Goal: Information Seeking & Learning: Find contact information

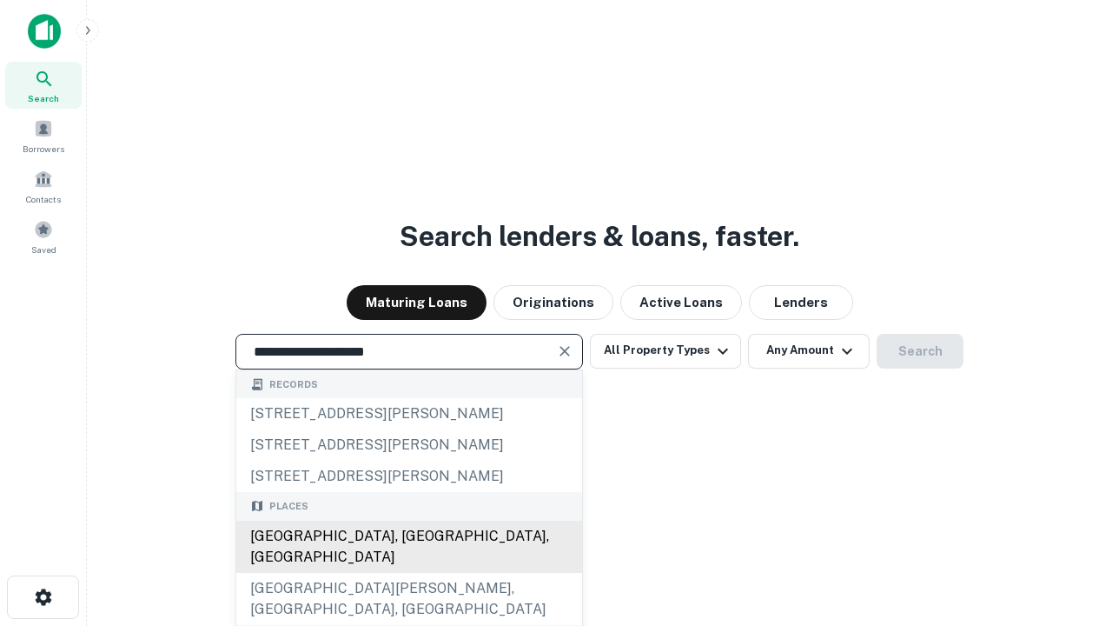
click at [408, 573] on div "[GEOGRAPHIC_DATA], [GEOGRAPHIC_DATA], [GEOGRAPHIC_DATA]" at bounding box center [409, 547] width 346 height 52
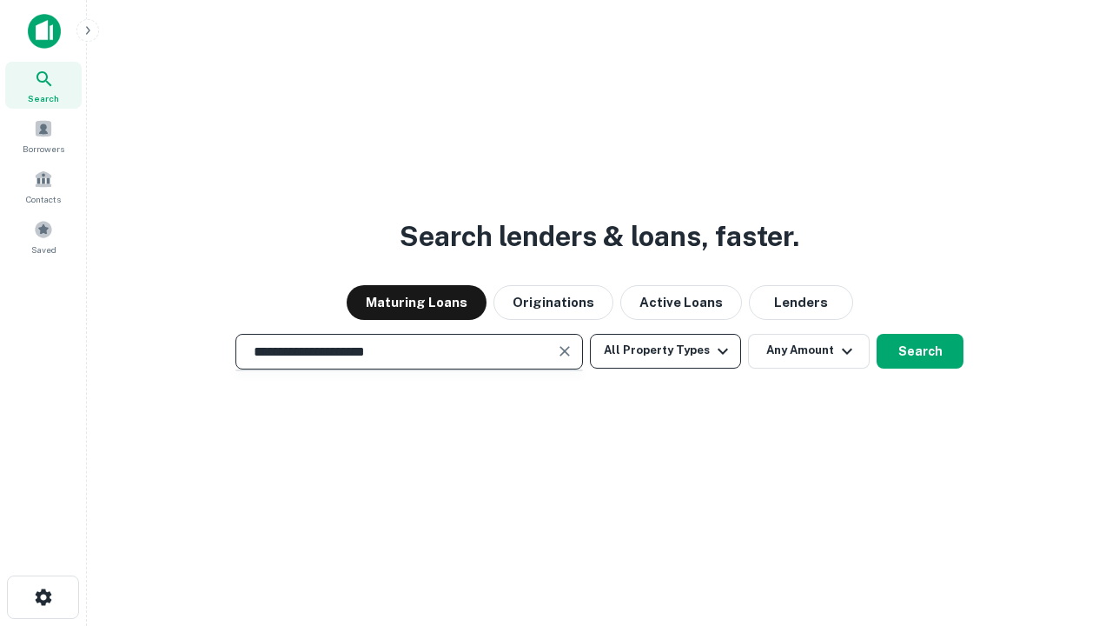
type input "**********"
click at [666, 350] on button "All Property Types" at bounding box center [665, 351] width 151 height 35
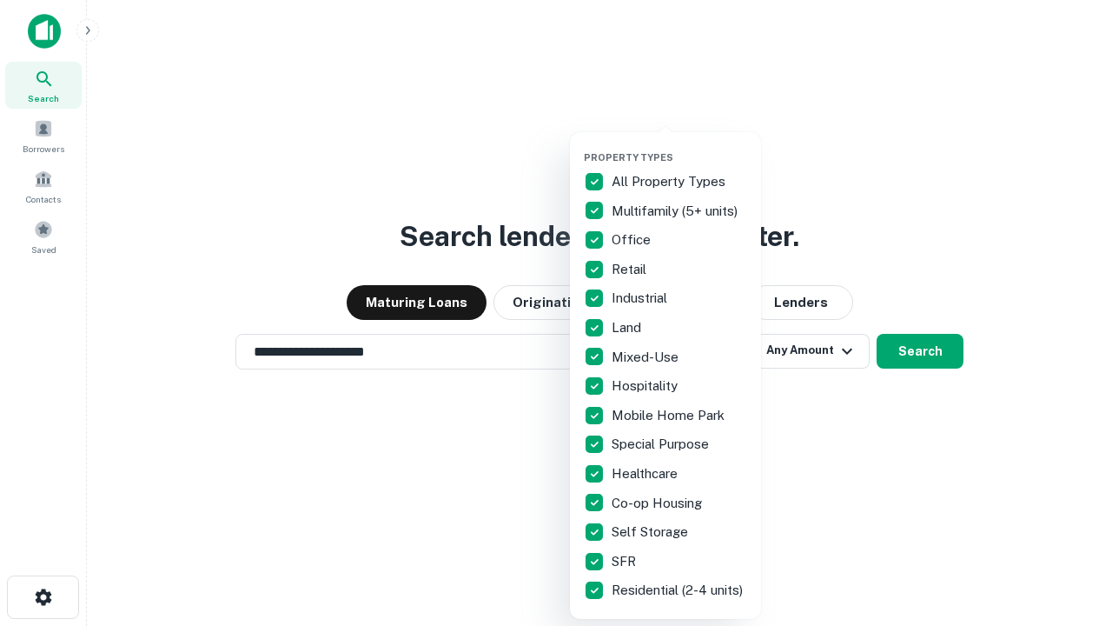
click at [680, 146] on button "button" at bounding box center [679, 146] width 191 height 1
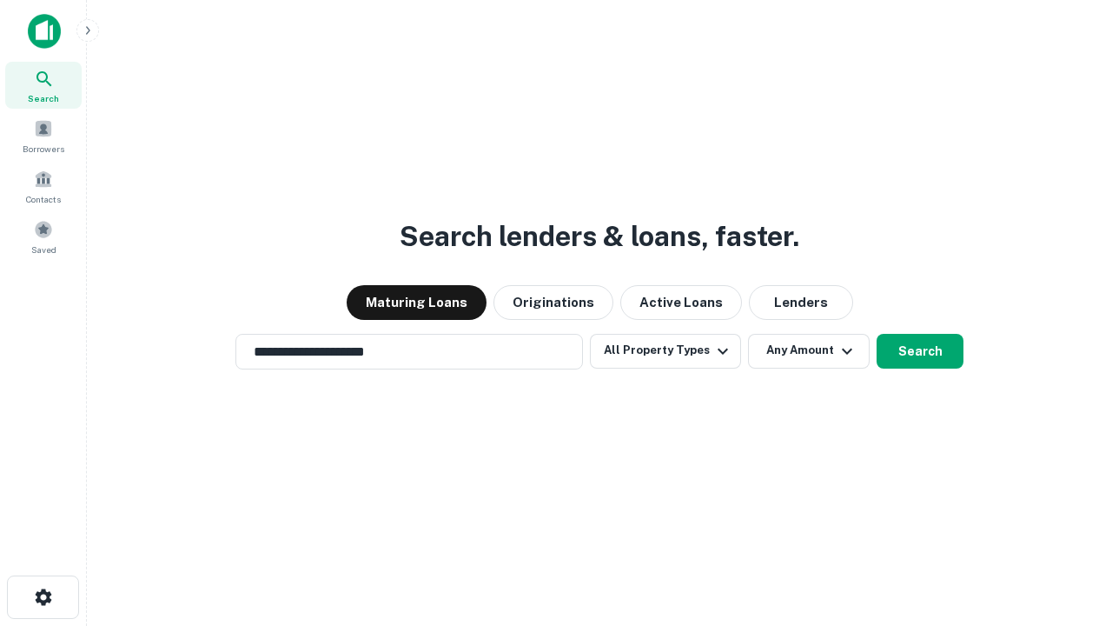
scroll to position [27, 0]
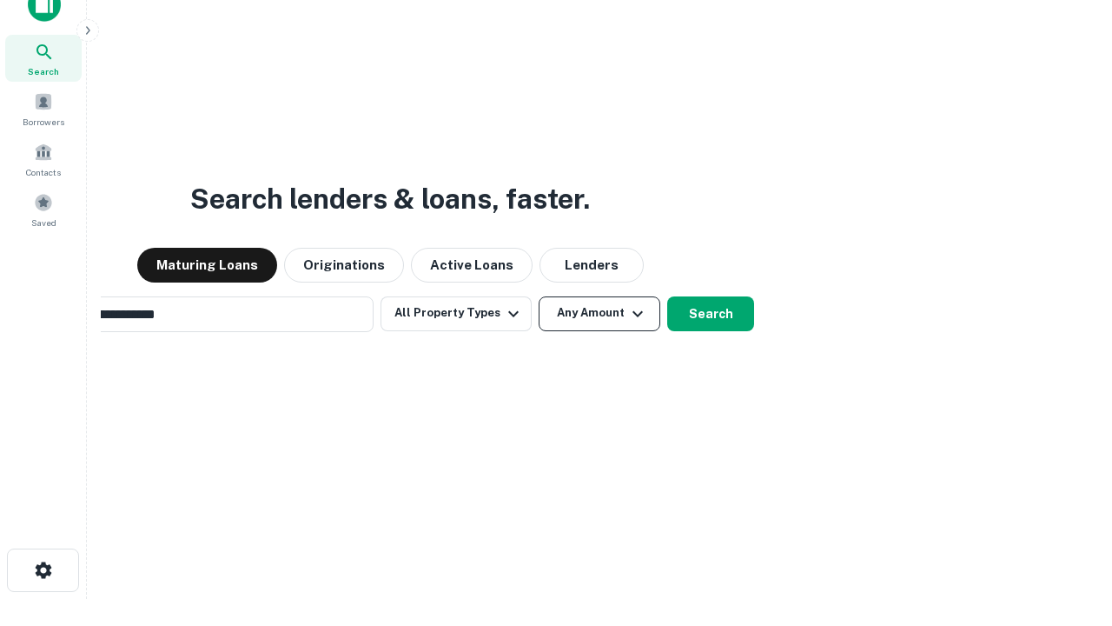
click at [539, 296] on button "Any Amount" at bounding box center [600, 313] width 122 height 35
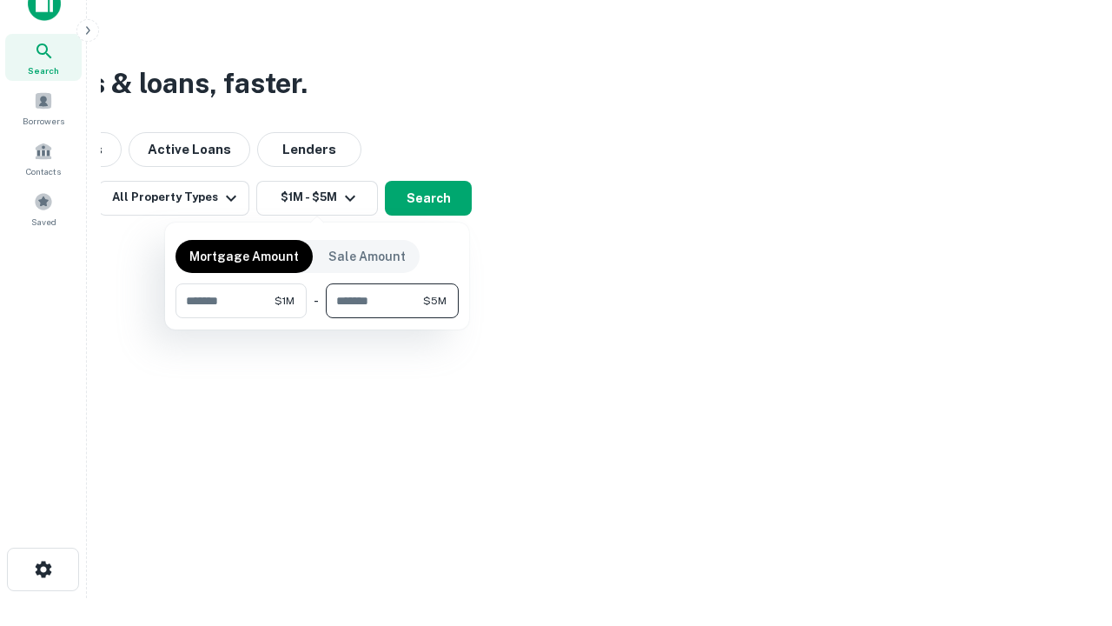
type input "*******"
click at [317, 318] on button "button" at bounding box center [317, 318] width 283 height 1
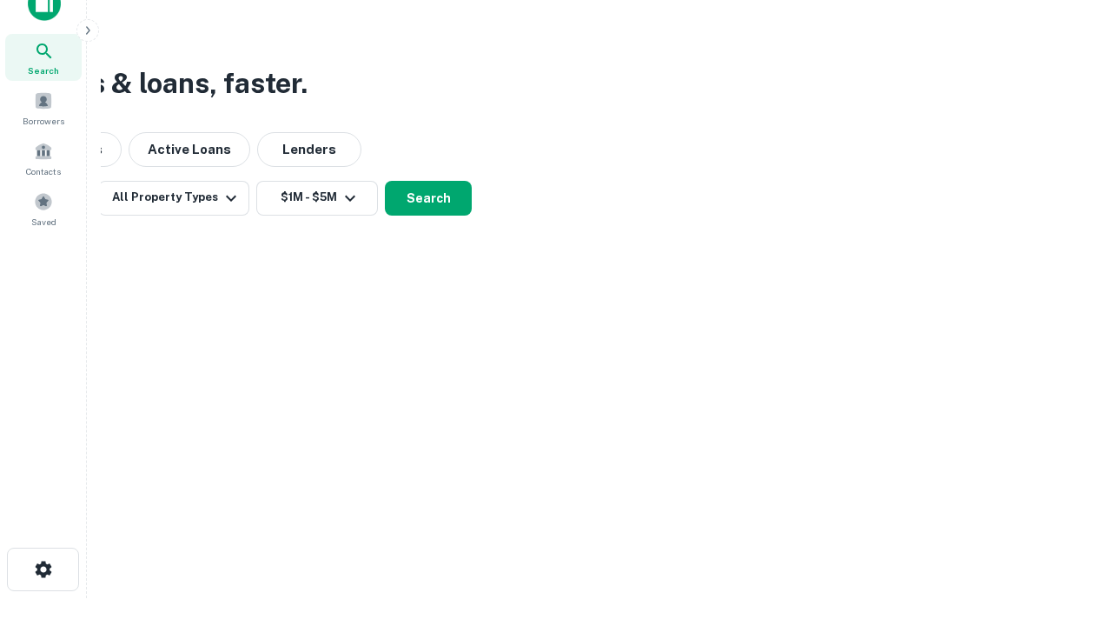
scroll to position [10, 321]
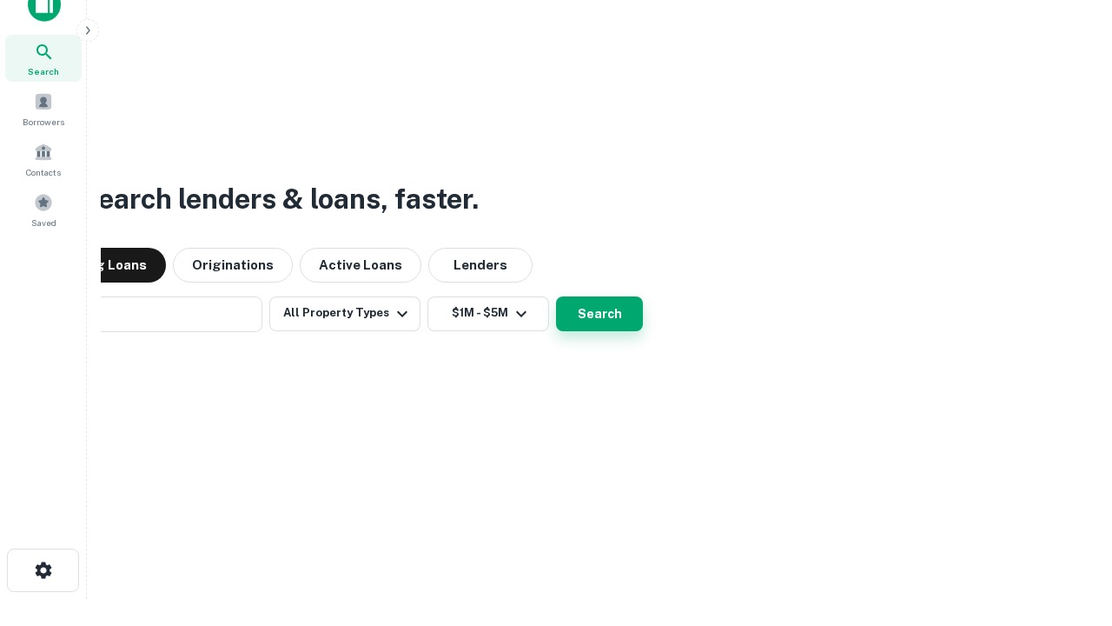
click at [556, 296] on button "Search" at bounding box center [599, 313] width 87 height 35
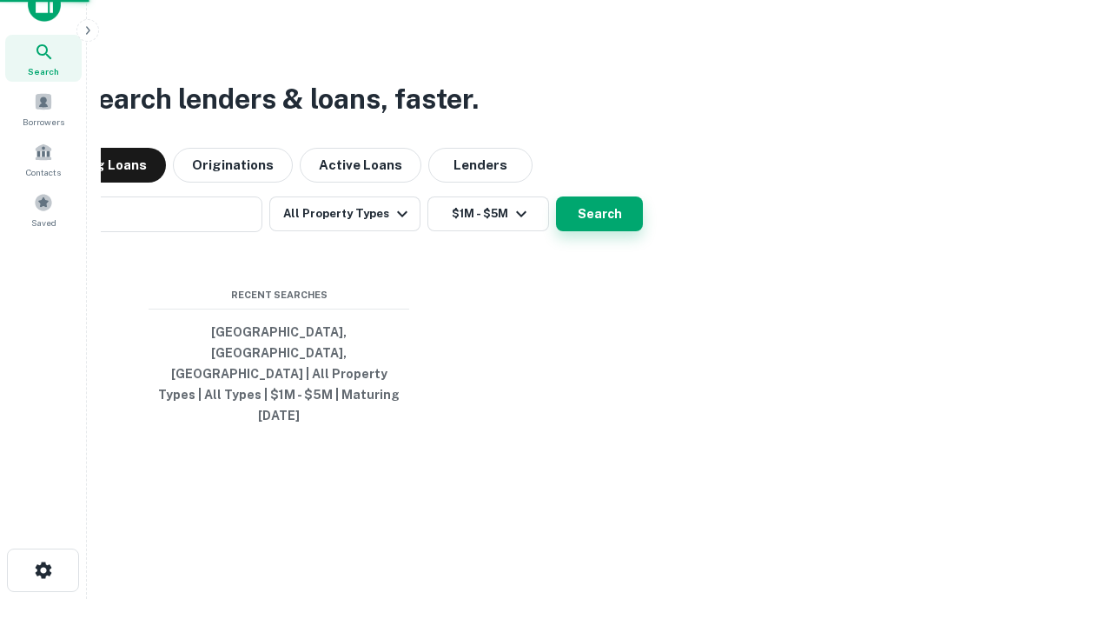
scroll to position [46, 492]
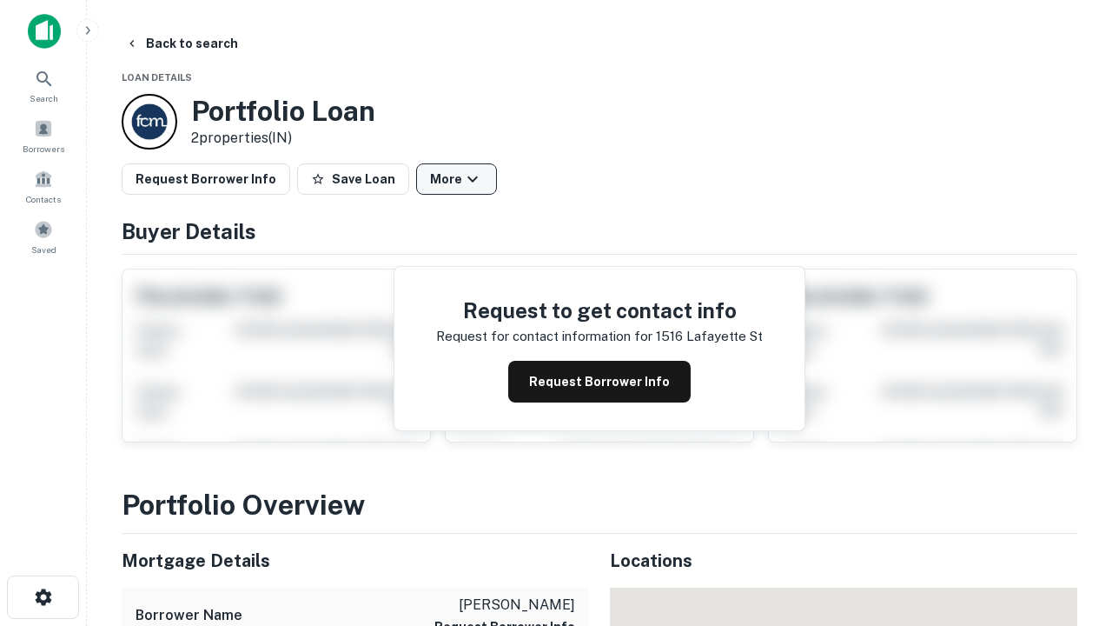
click at [456, 179] on button "More" at bounding box center [456, 178] width 81 height 31
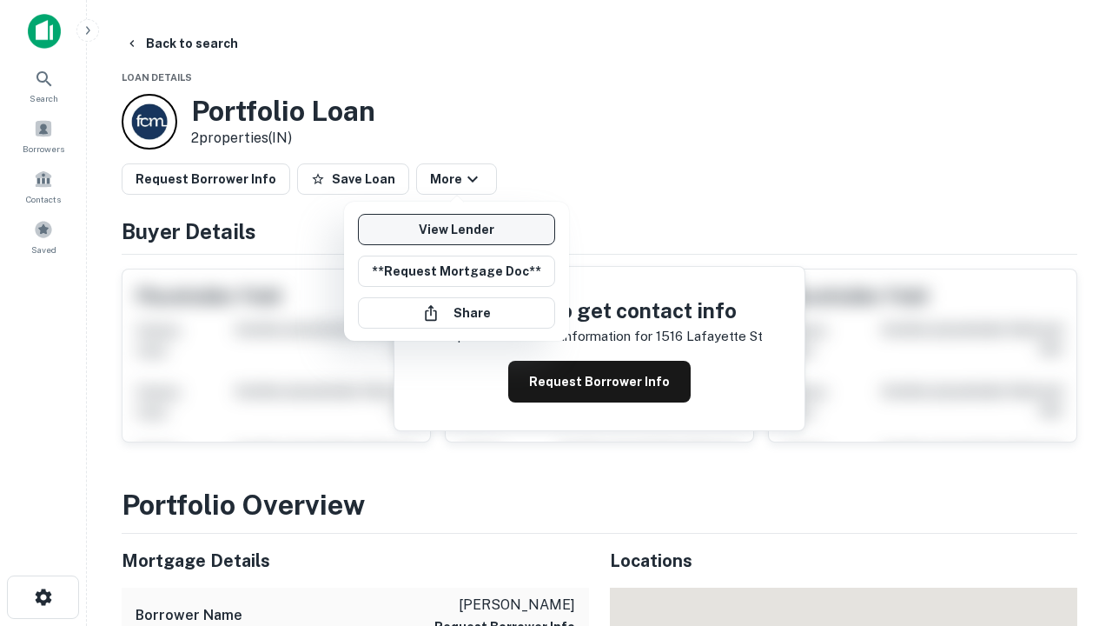
click at [456, 229] on link "View Lender" at bounding box center [456, 229] width 197 height 31
